Goal: Information Seeking & Learning: Find specific fact

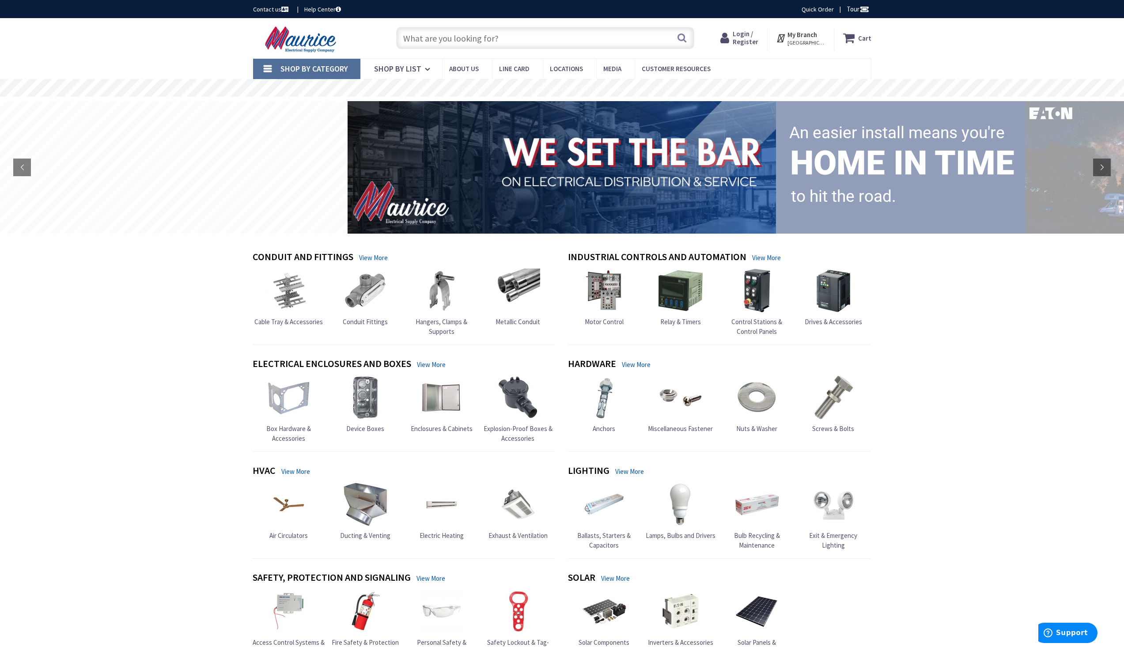
click at [425, 41] on input "text" at bounding box center [545, 38] width 298 height 22
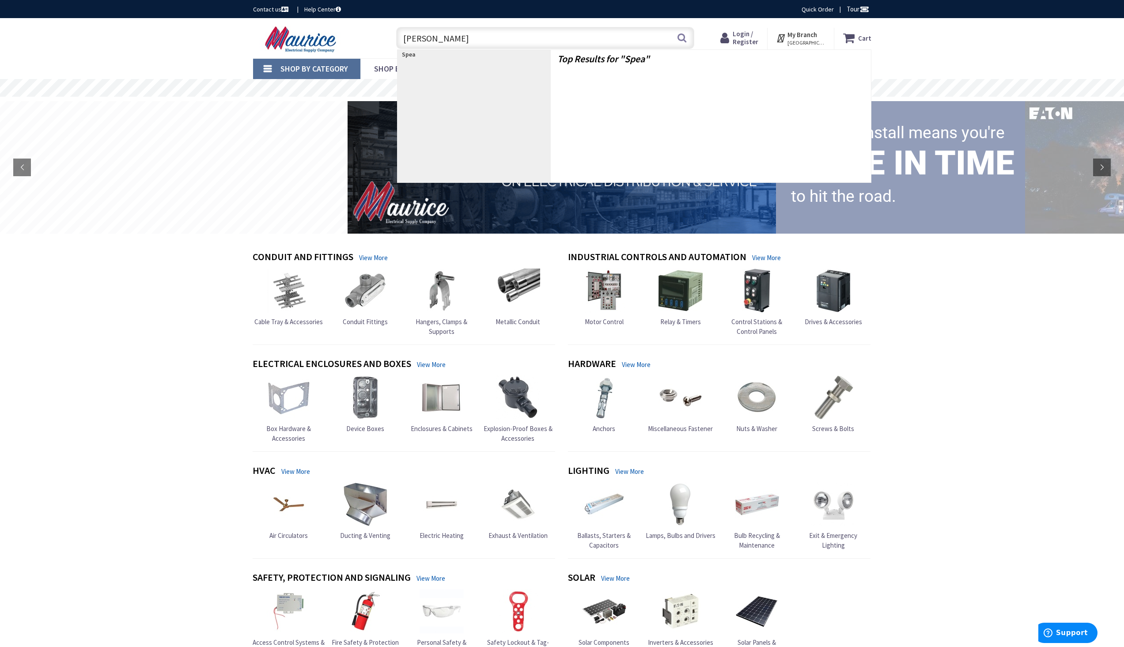
type input "Speaker"
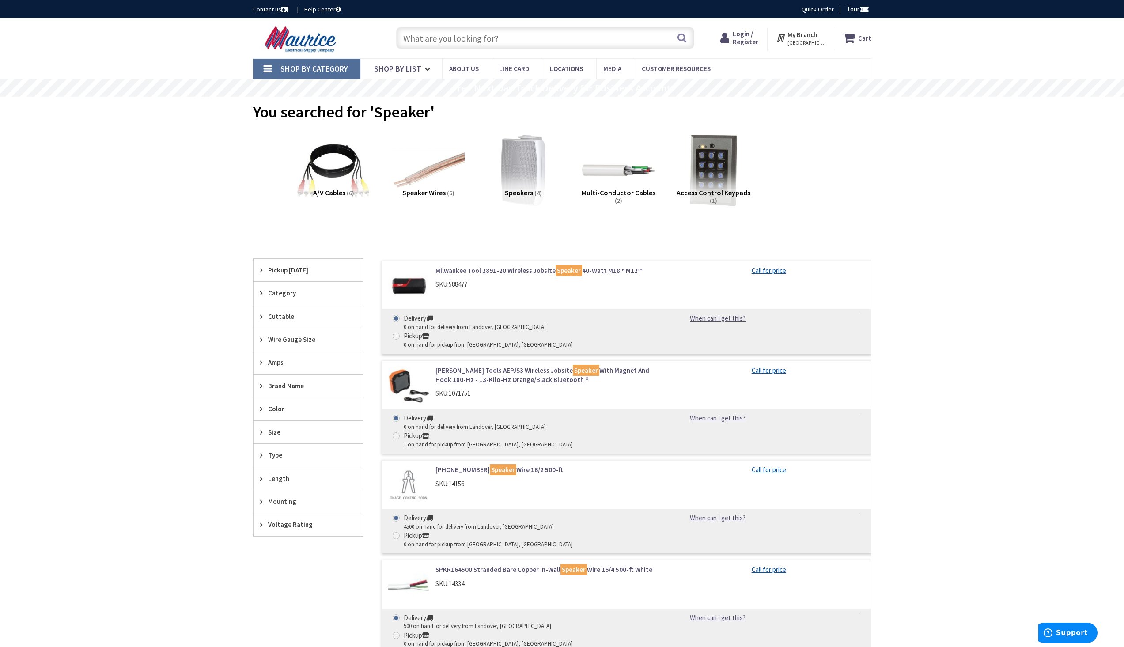
click at [469, 40] on input "text" at bounding box center [545, 38] width 298 height 22
click at [473, 44] on input "CL32" at bounding box center [545, 38] width 298 height 22
type input "CL3"
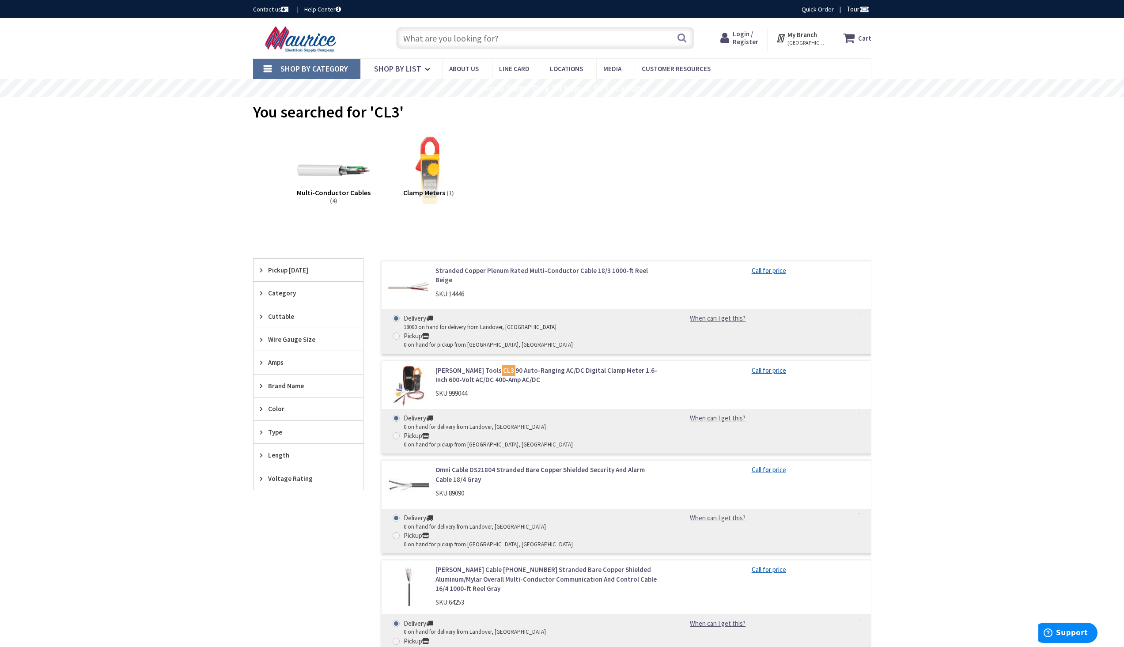
click at [162, 471] on div "Skip to Content Toggle Nav Search Cart My Cart Close" at bounding box center [562, 504] width 1124 height 973
